Goal: Communication & Community: Answer question/provide support

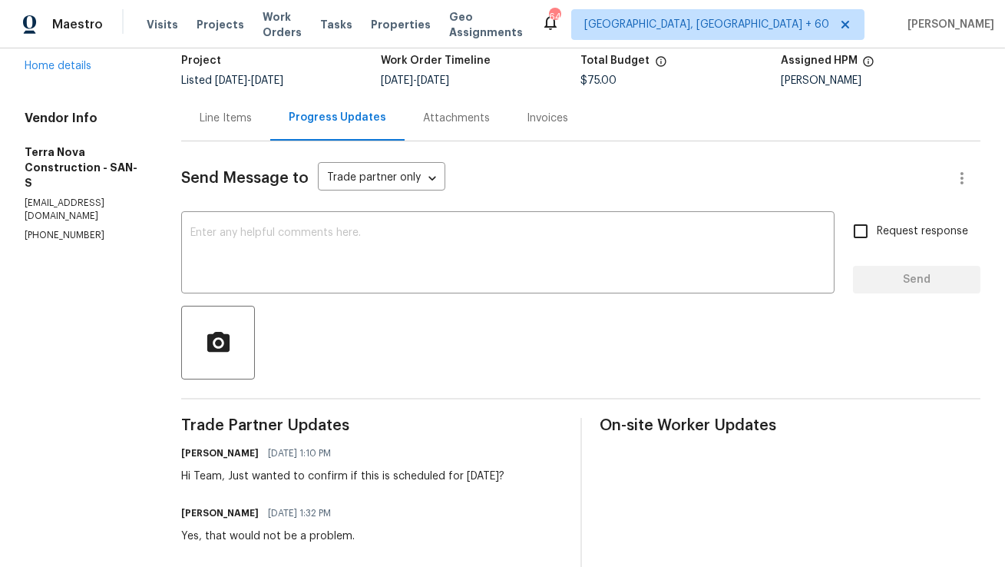
scroll to position [107, 0]
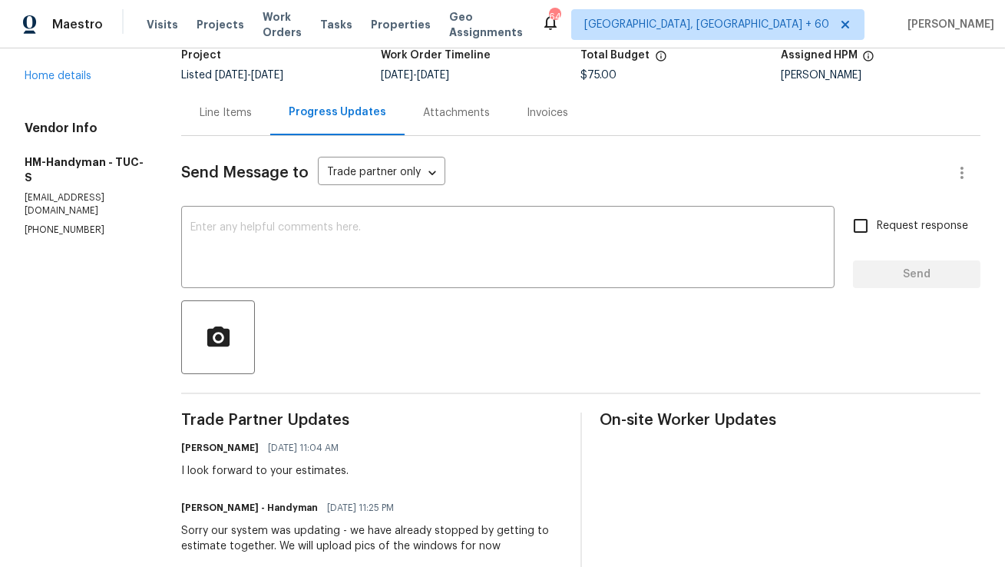
scroll to position [111, 0]
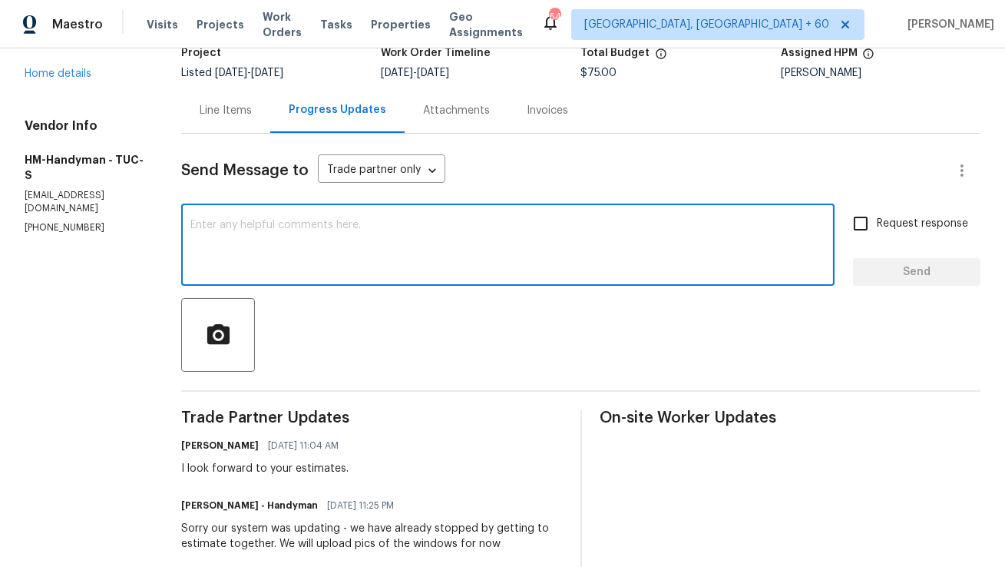
click at [391, 271] on textarea at bounding box center [507, 247] width 635 height 54
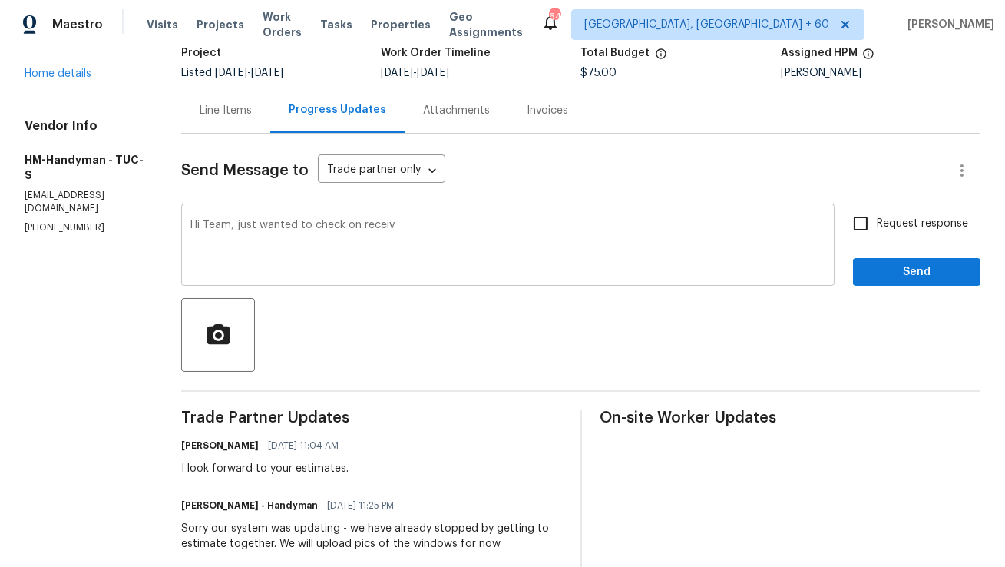
click at [303, 214] on div "Hi Team, just wanted to check on receiv x ​" at bounding box center [507, 246] width 653 height 78
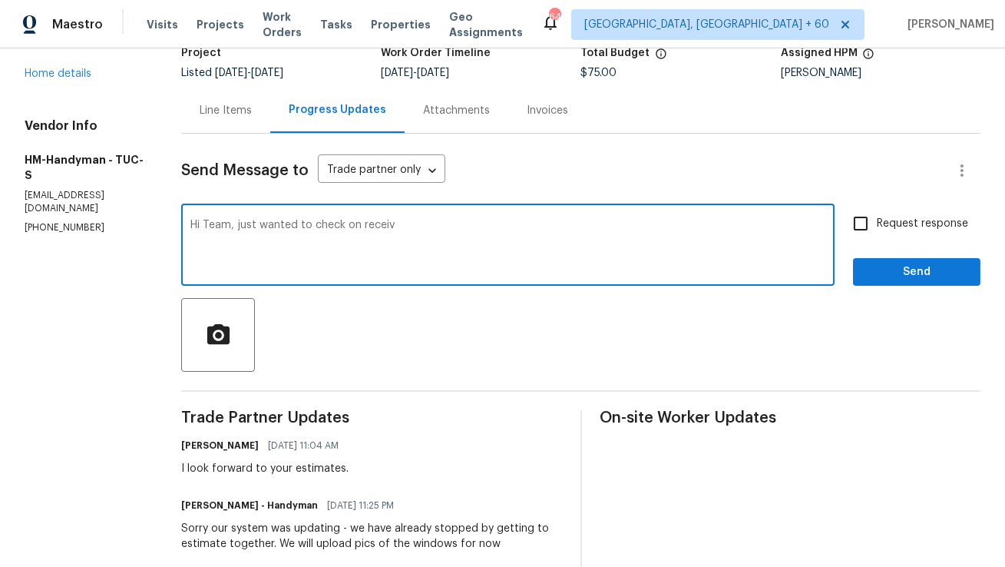
click at [303, 214] on div "Hi Team, just wanted to check on receiv x ​" at bounding box center [507, 246] width 653 height 78
click at [299, 232] on textarea "Hi Team, just wanted to check on receiv" at bounding box center [507, 247] width 635 height 54
type textarea "Can I have an update here?"
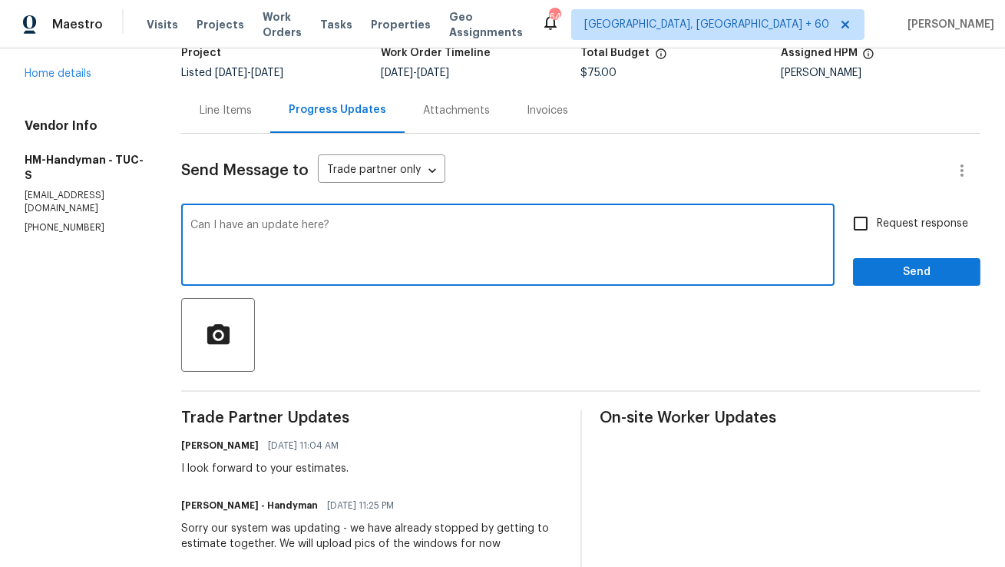
click at [864, 225] on input "Request response" at bounding box center [861, 223] width 32 height 32
checkbox input "true"
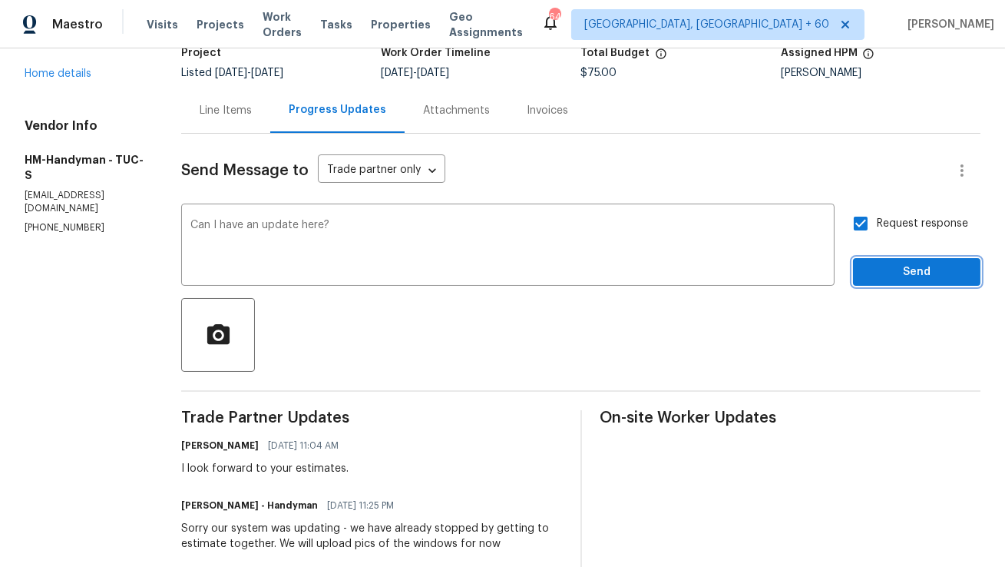
click at [874, 268] on span "Send" at bounding box center [916, 272] width 103 height 19
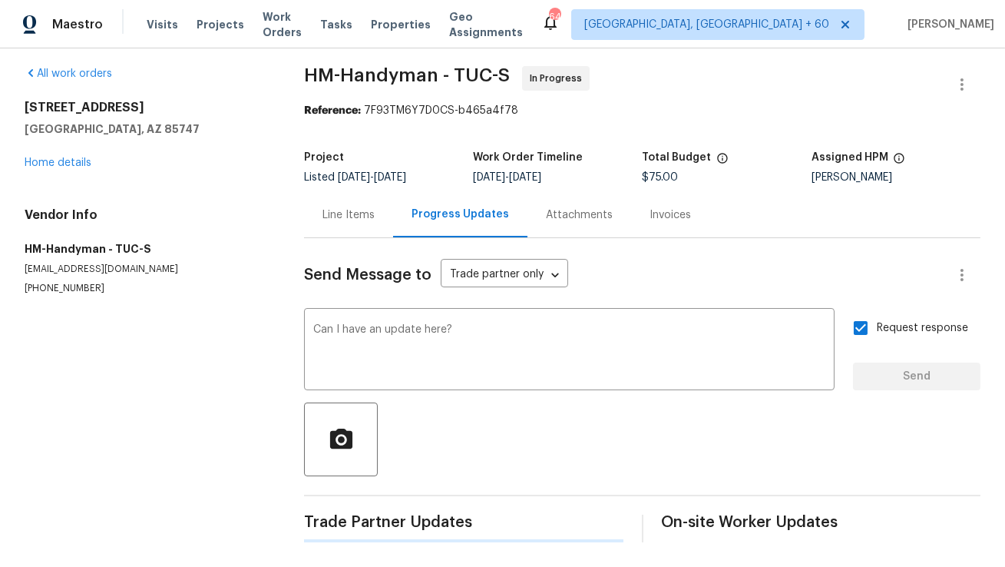
scroll to position [0, 0]
